Goal: Use online tool/utility

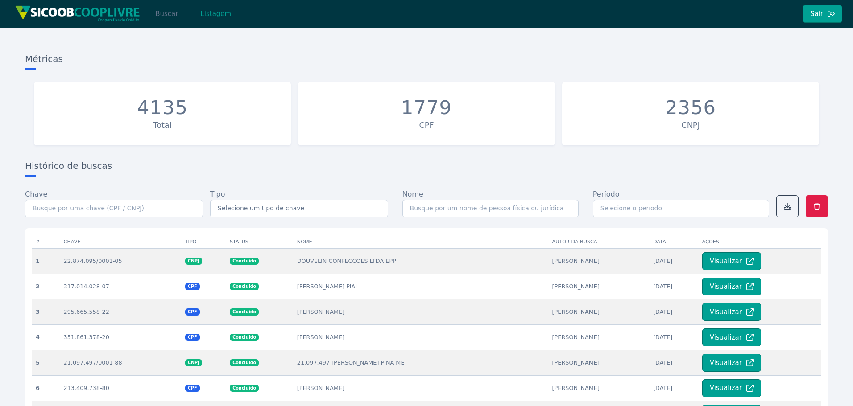
click at [167, 20] on button "Buscar" at bounding box center [167, 14] width 38 height 18
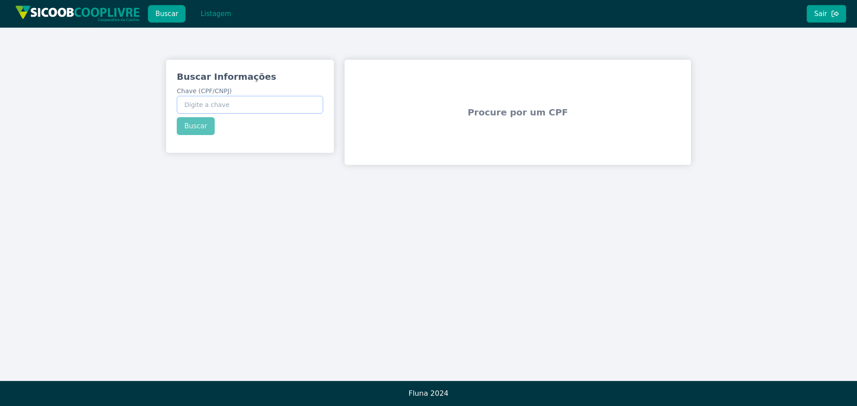
click at [282, 103] on input "Chave (CPF/CNPJ)" at bounding box center [250, 105] width 146 height 18
paste input "203.252.488-00"
type input "203.252.488-00"
click at [195, 127] on div "Buscar Informações Chave (CPF/CNPJ) 203.252.488-00 Buscar" at bounding box center [250, 103] width 168 height 86
click at [195, 127] on button "Buscar" at bounding box center [196, 126] width 38 height 18
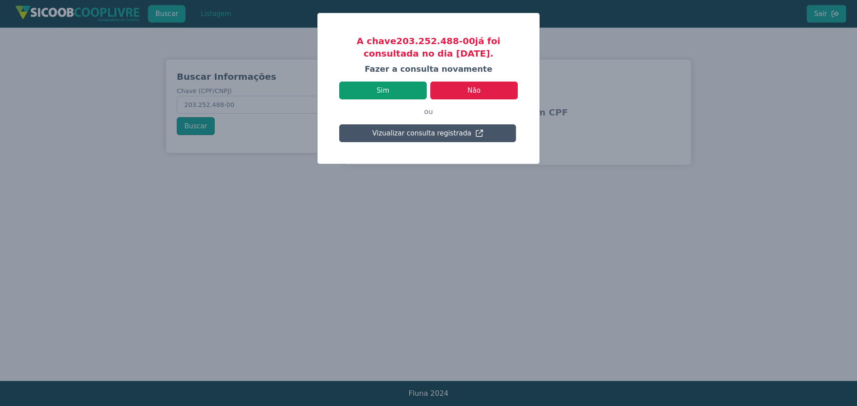
click at [377, 90] on button "Sim" at bounding box center [382, 91] width 87 height 18
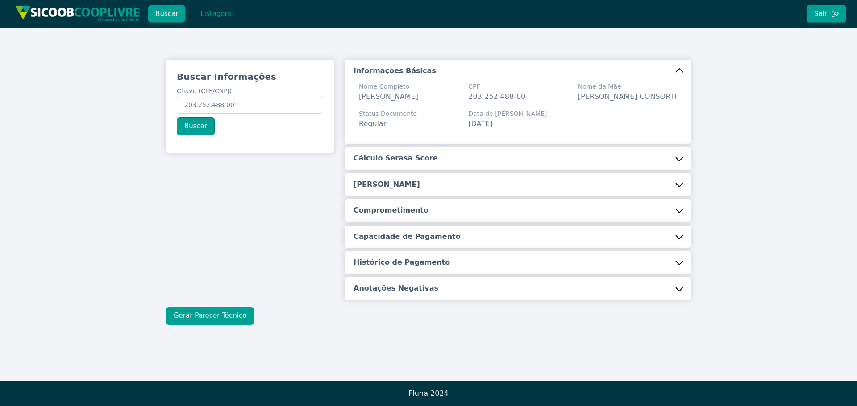
click at [184, 323] on button "Gerar Parecer Técnico" at bounding box center [210, 316] width 88 height 18
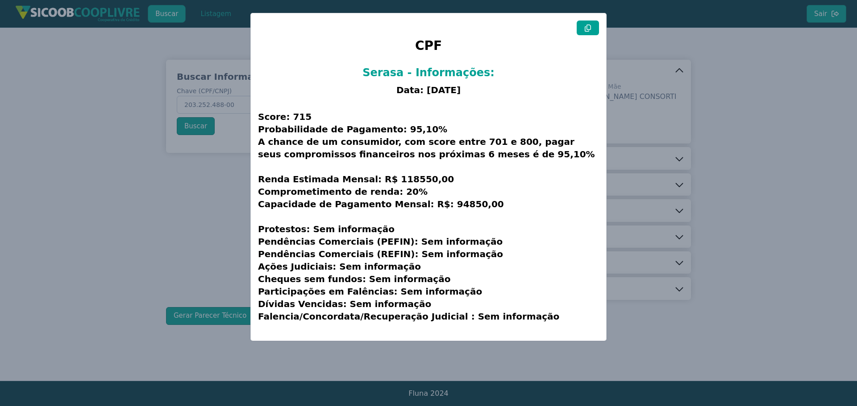
click at [580, 30] on button at bounding box center [587, 28] width 22 height 15
click at [104, 231] on modal-container "CPF Serasa - Informações: Data: [DATE] Score: 715 Probabilidade de Pagamento: 9…" at bounding box center [428, 203] width 857 height 406
